Goal: Information Seeking & Learning: Understand process/instructions

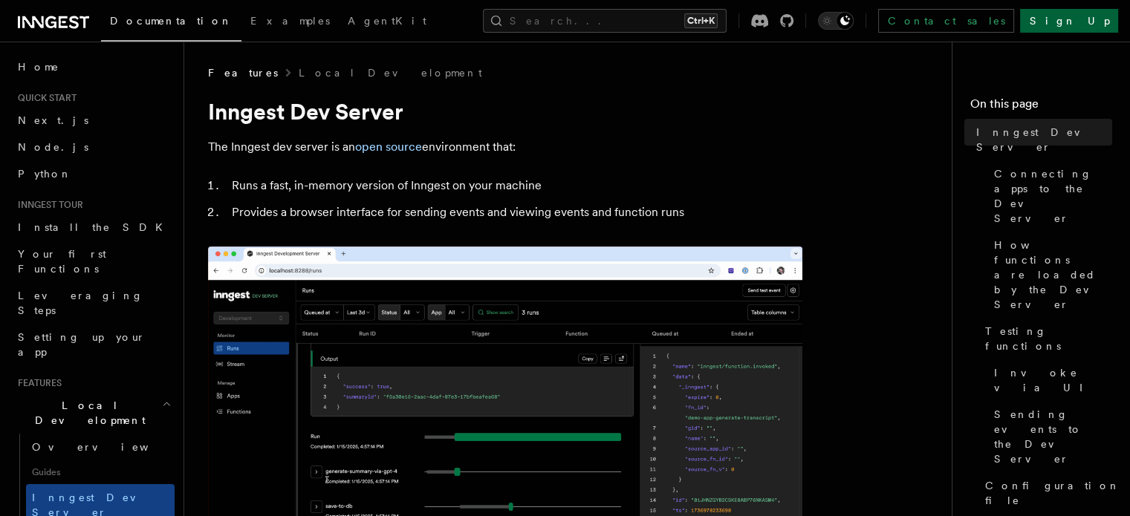
click at [1085, 20] on link "Sign Up" at bounding box center [1069, 21] width 98 height 24
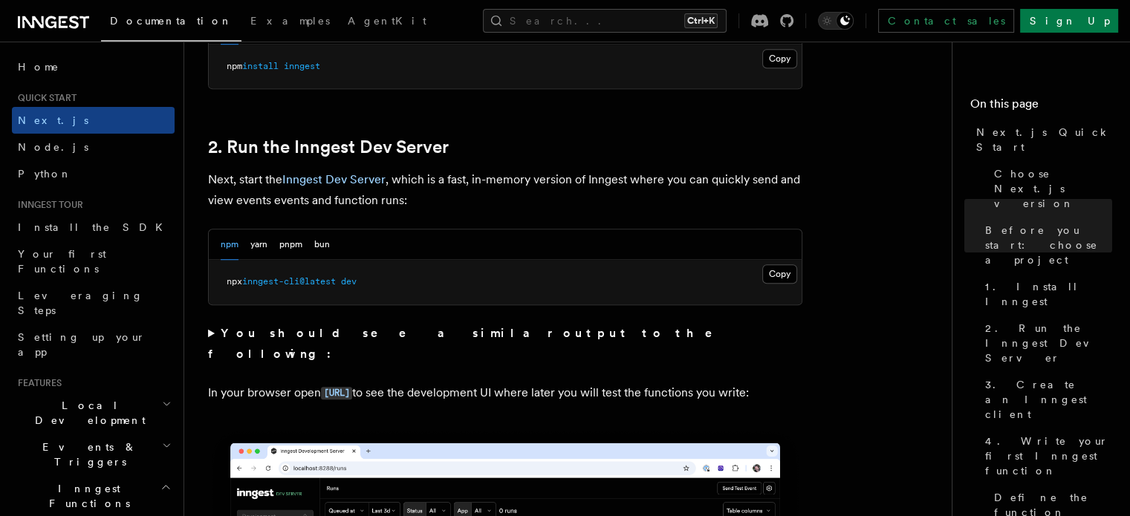
scroll to position [972, 0]
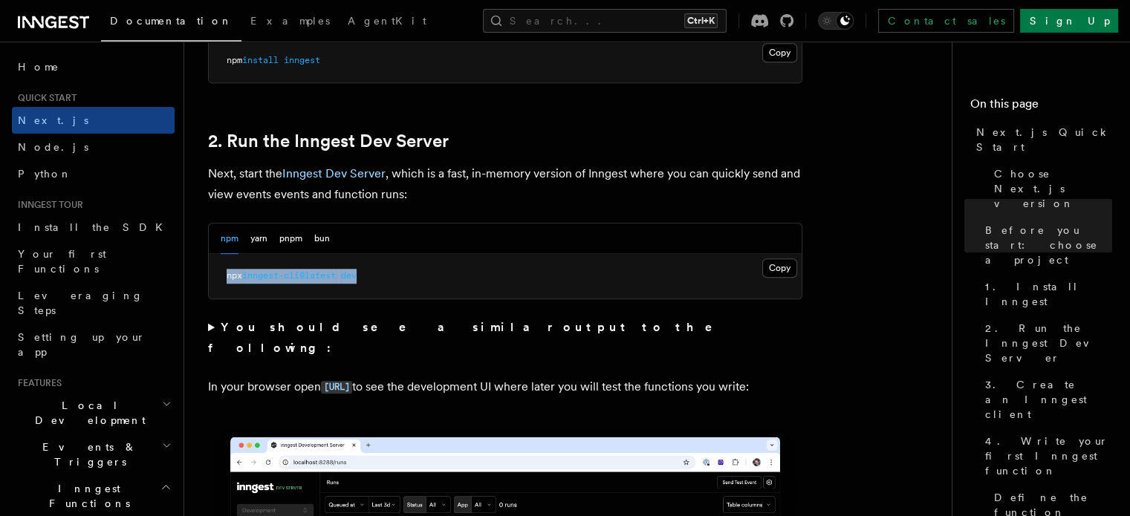
drag, startPoint x: 378, startPoint y: 279, endPoint x: 224, endPoint y: 285, distance: 153.9
click at [224, 285] on pre "npx inngest-cli@latest dev" at bounding box center [505, 276] width 593 height 45
copy span "npx inngest-cli@latest dev"
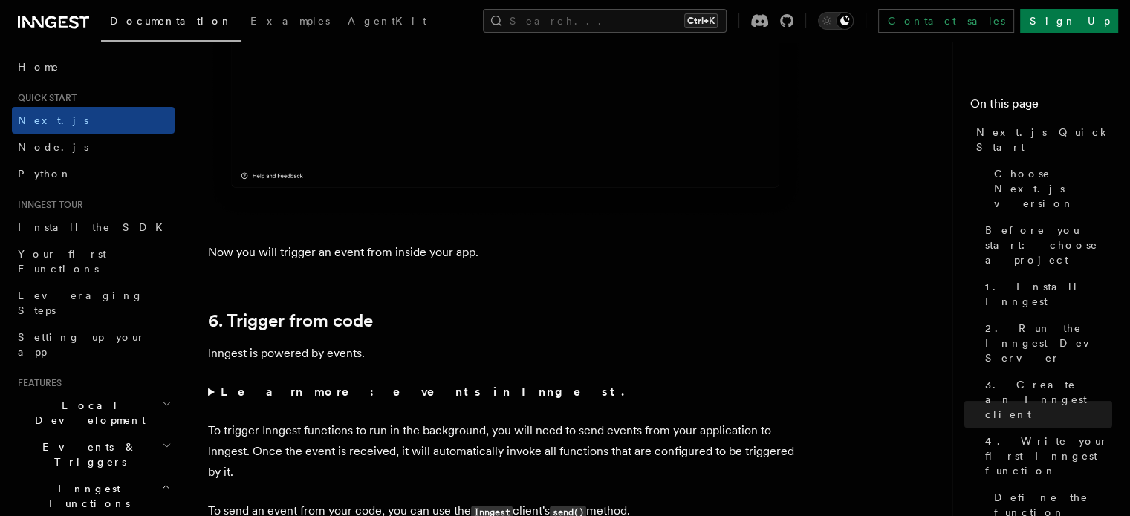
scroll to position [7155, 0]
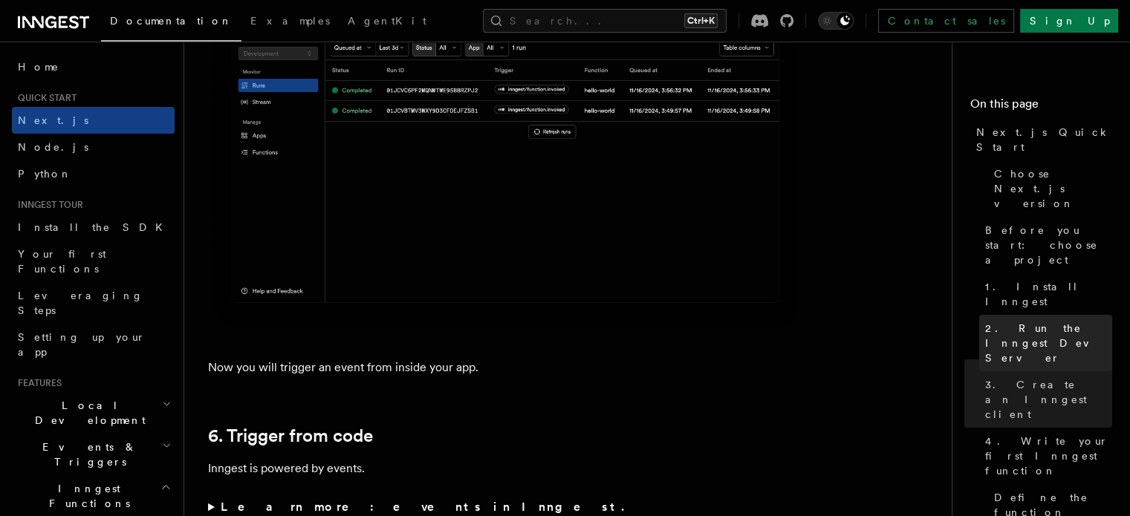
click at [979, 315] on link "2. Run the Inngest Dev Server" at bounding box center [1045, 343] width 133 height 56
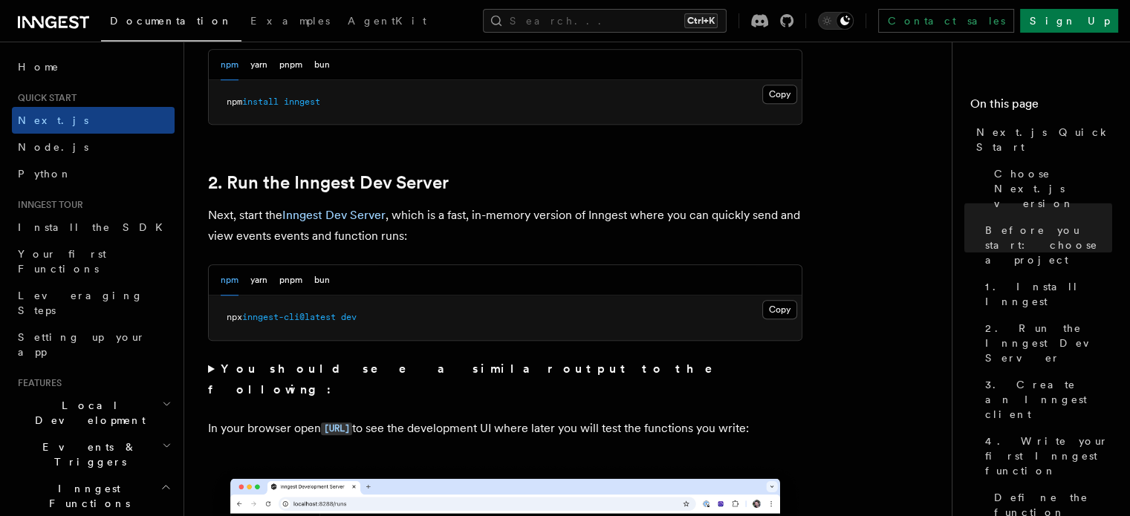
scroll to position [930, 0]
click at [777, 309] on button "Copy Copied" at bounding box center [779, 310] width 35 height 19
